Goal: Task Accomplishment & Management: Manage account settings

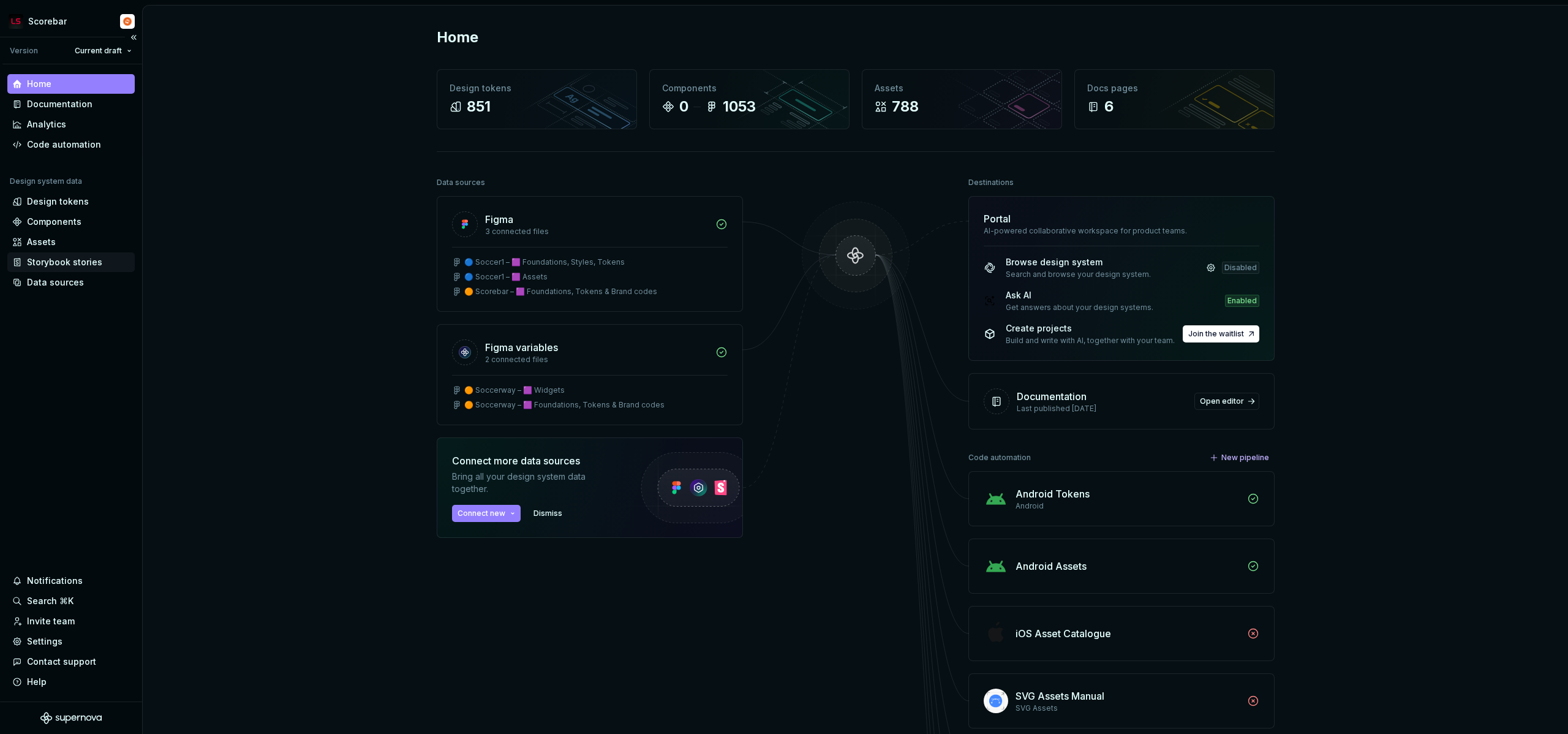
click at [44, 263] on div "Storybook stories" at bounding box center [64, 261] width 76 height 12
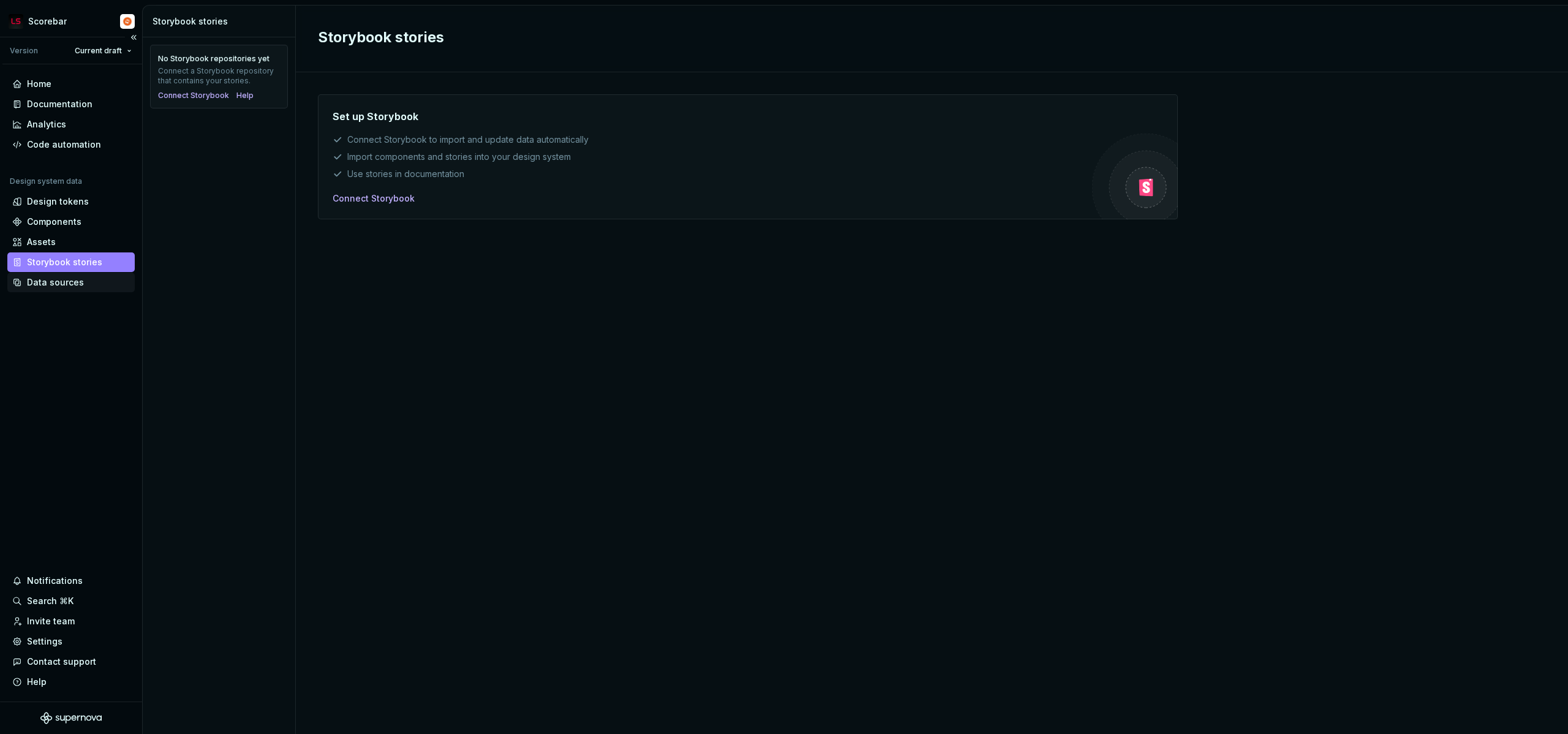
click at [40, 284] on div "Data sources" at bounding box center [55, 282] width 57 height 12
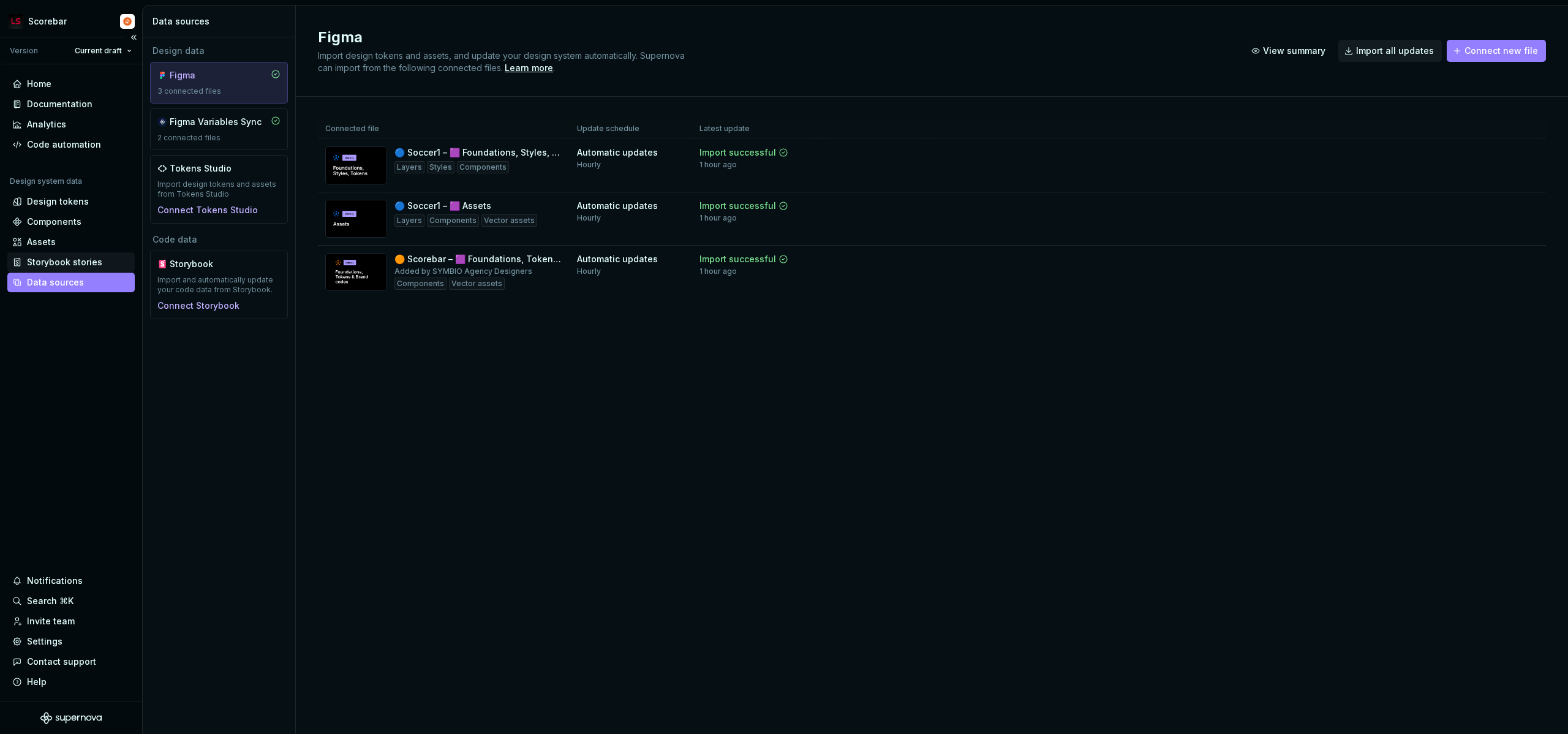
click at [44, 263] on div "Storybook stories" at bounding box center [64, 261] width 76 height 12
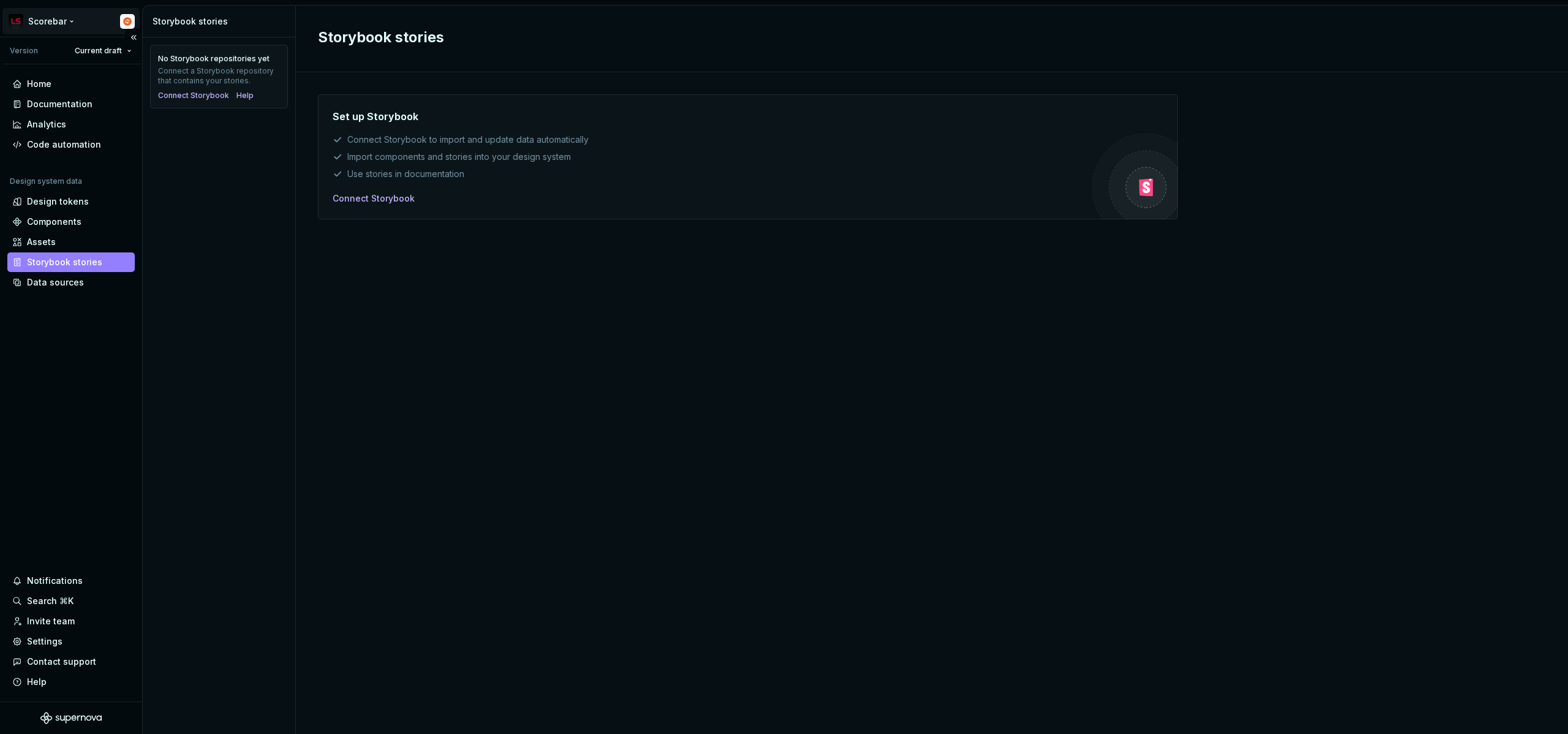
click at [51, 19] on html "Scorebar Version Current draft Home Documentation Analytics Code automation Des…" at bounding box center [784, 367] width 1568 height 734
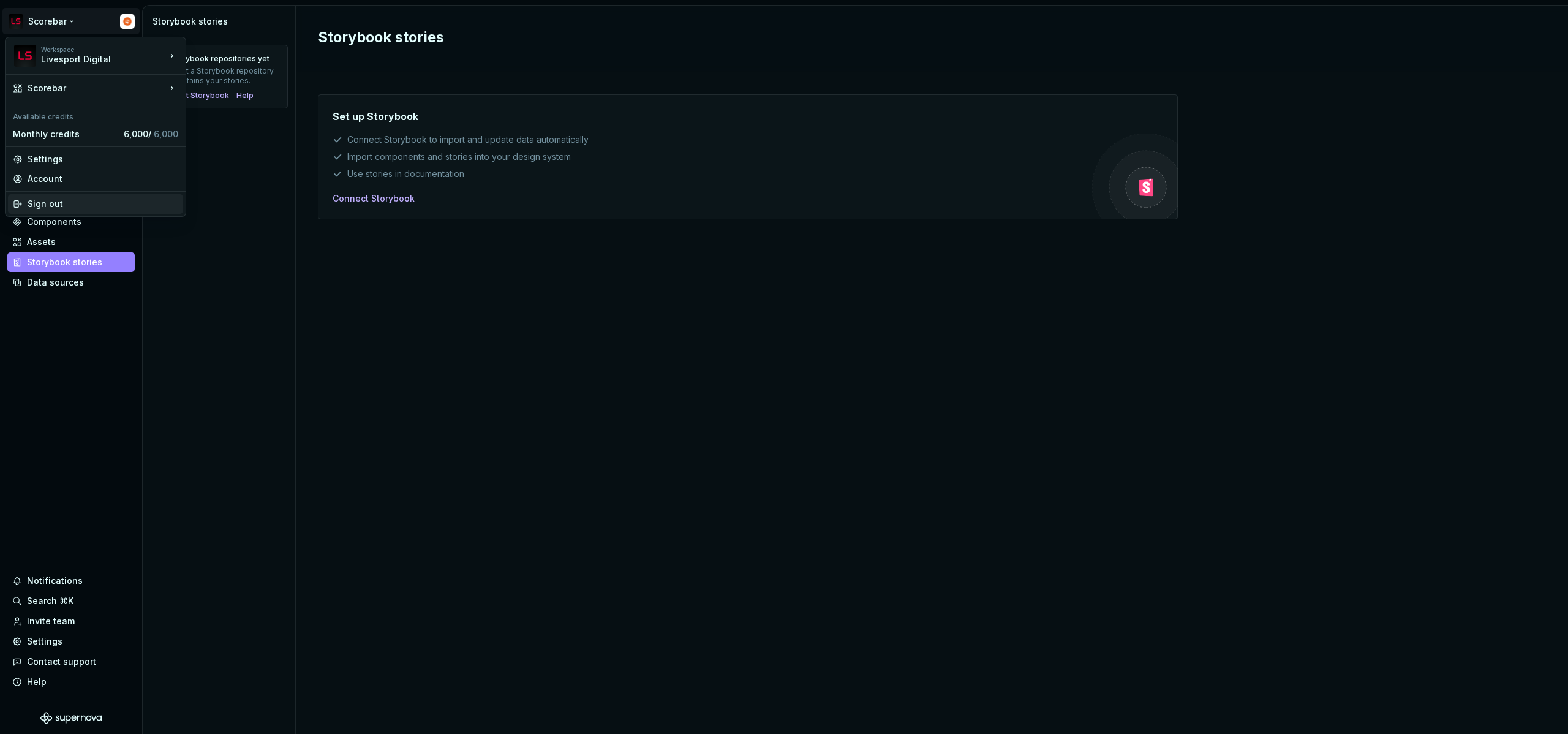
click at [47, 201] on div "Sign out" at bounding box center [103, 204] width 150 height 12
